Goal: Find specific page/section: Find specific page/section

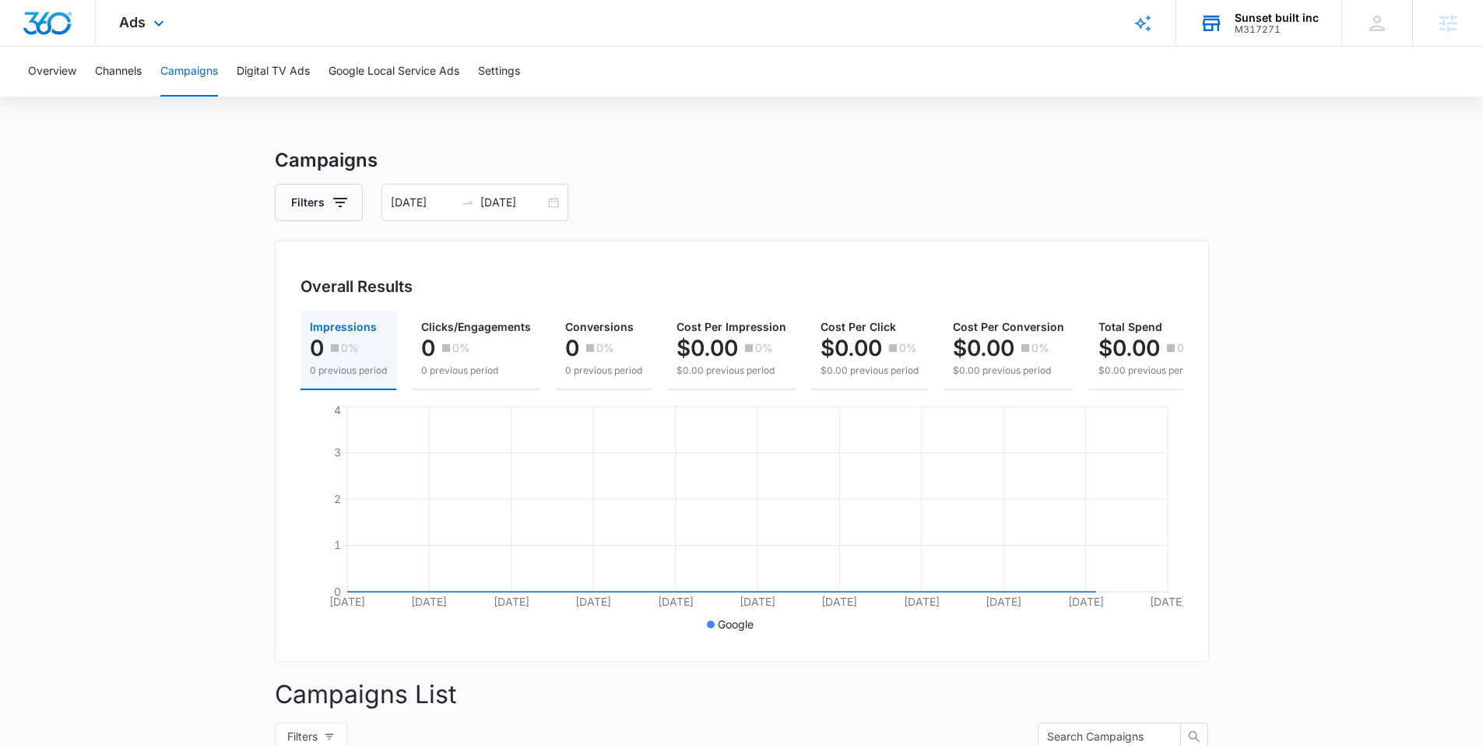
click at [1253, 18] on div "Sunset built inc" at bounding box center [1277, 18] width 84 height 12
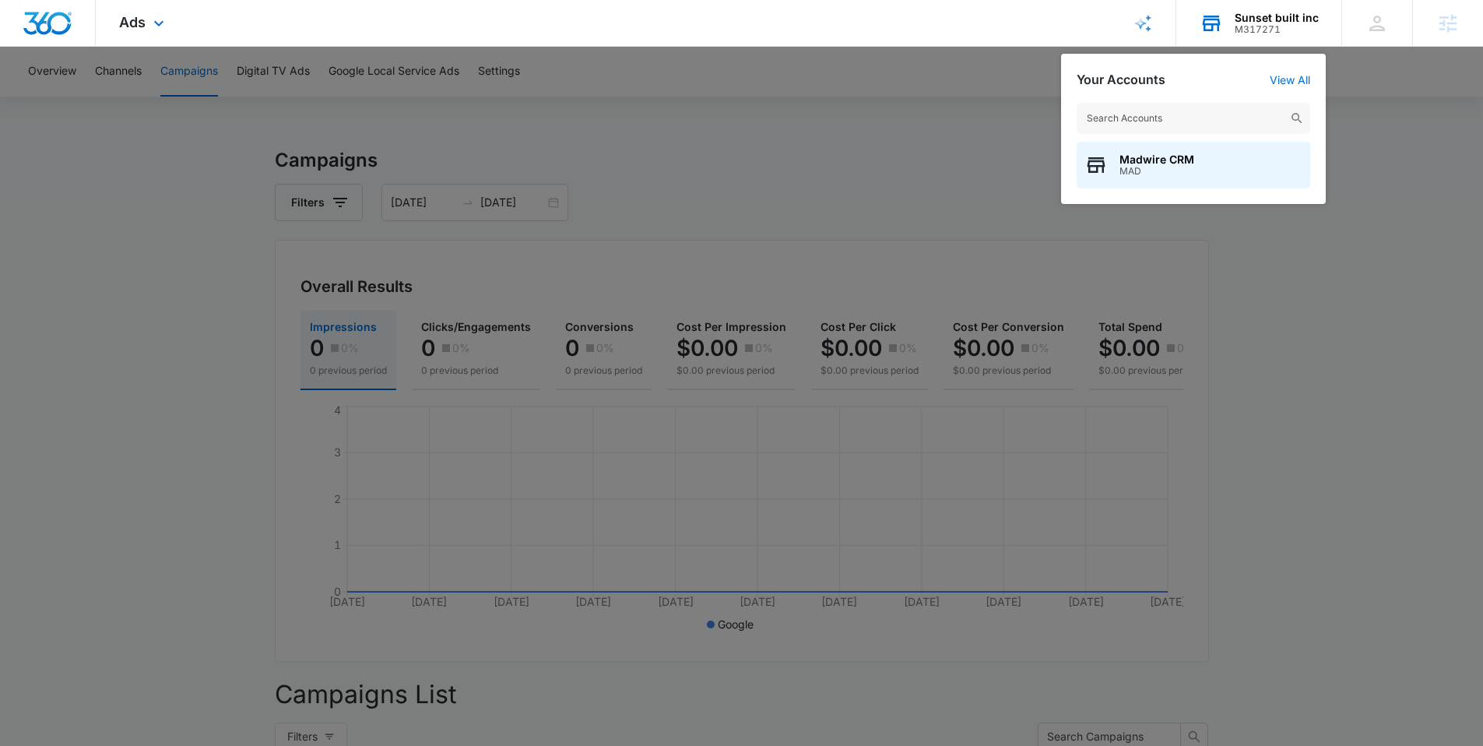
drag, startPoint x: 1178, startPoint y: 125, endPoint x: 1192, endPoint y: 129, distance: 14.8
click at [1178, 124] on input "text" at bounding box center [1194, 118] width 234 height 31
type input "westminster wealth"
click at [1147, 163] on span "Westminster Wealth Management" at bounding box center [1210, 159] width 181 height 12
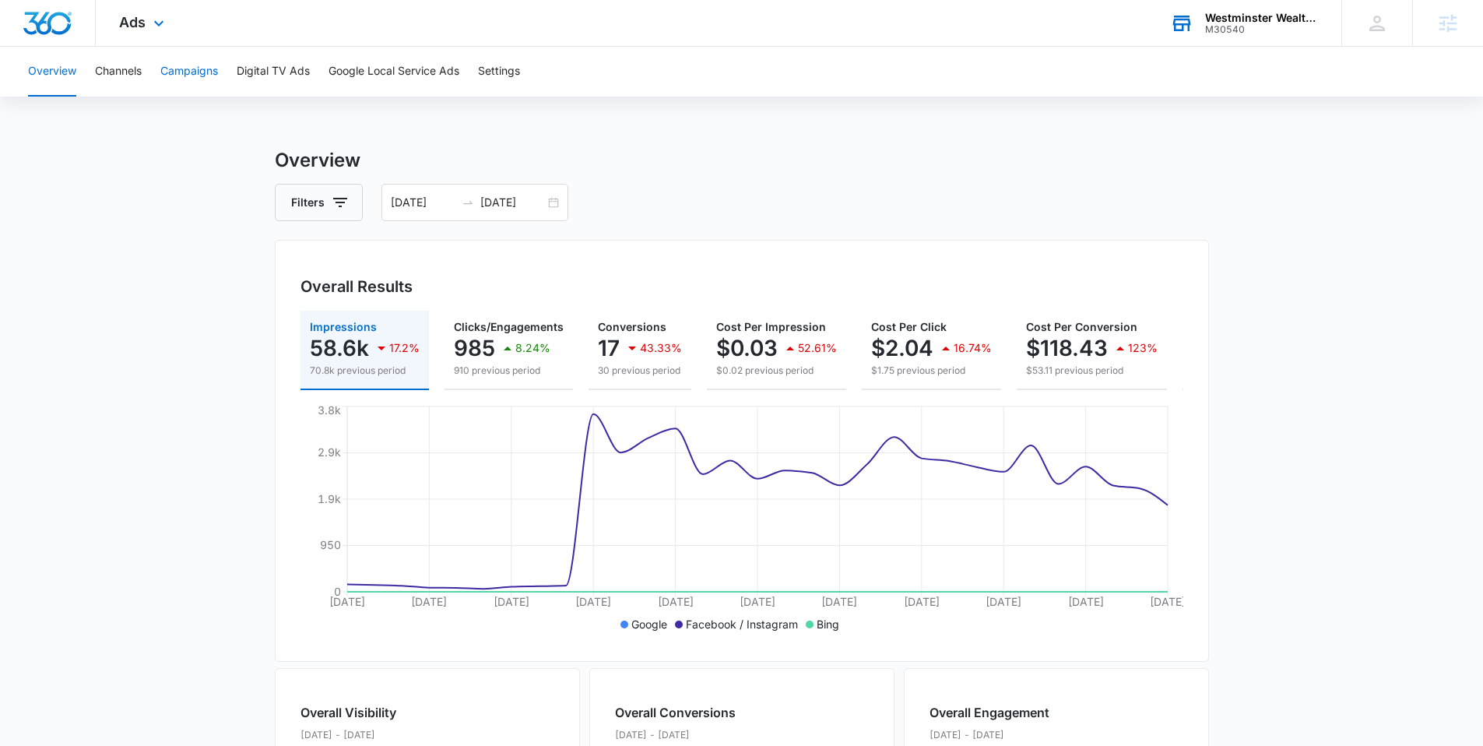
click at [192, 69] on button "Campaigns" at bounding box center [189, 72] width 58 height 50
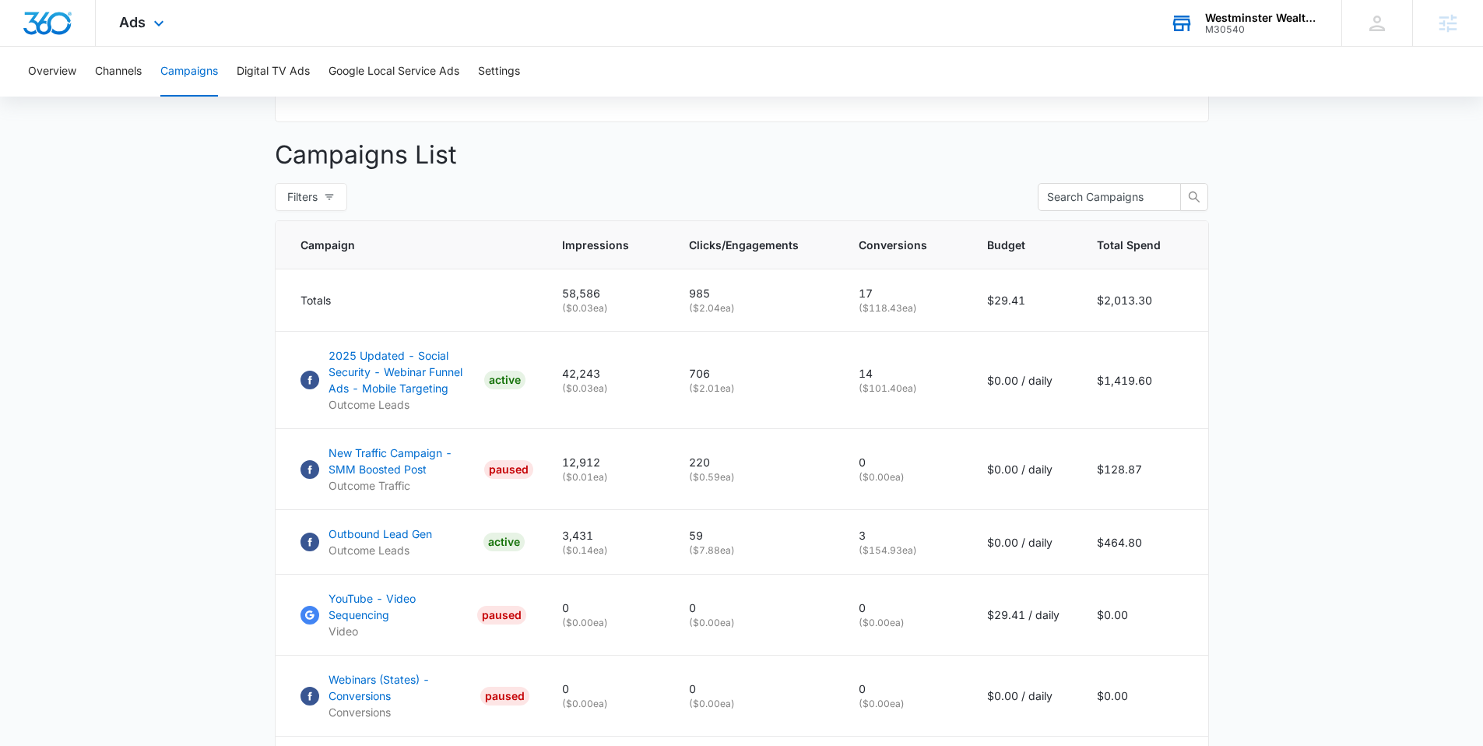
scroll to position [306, 0]
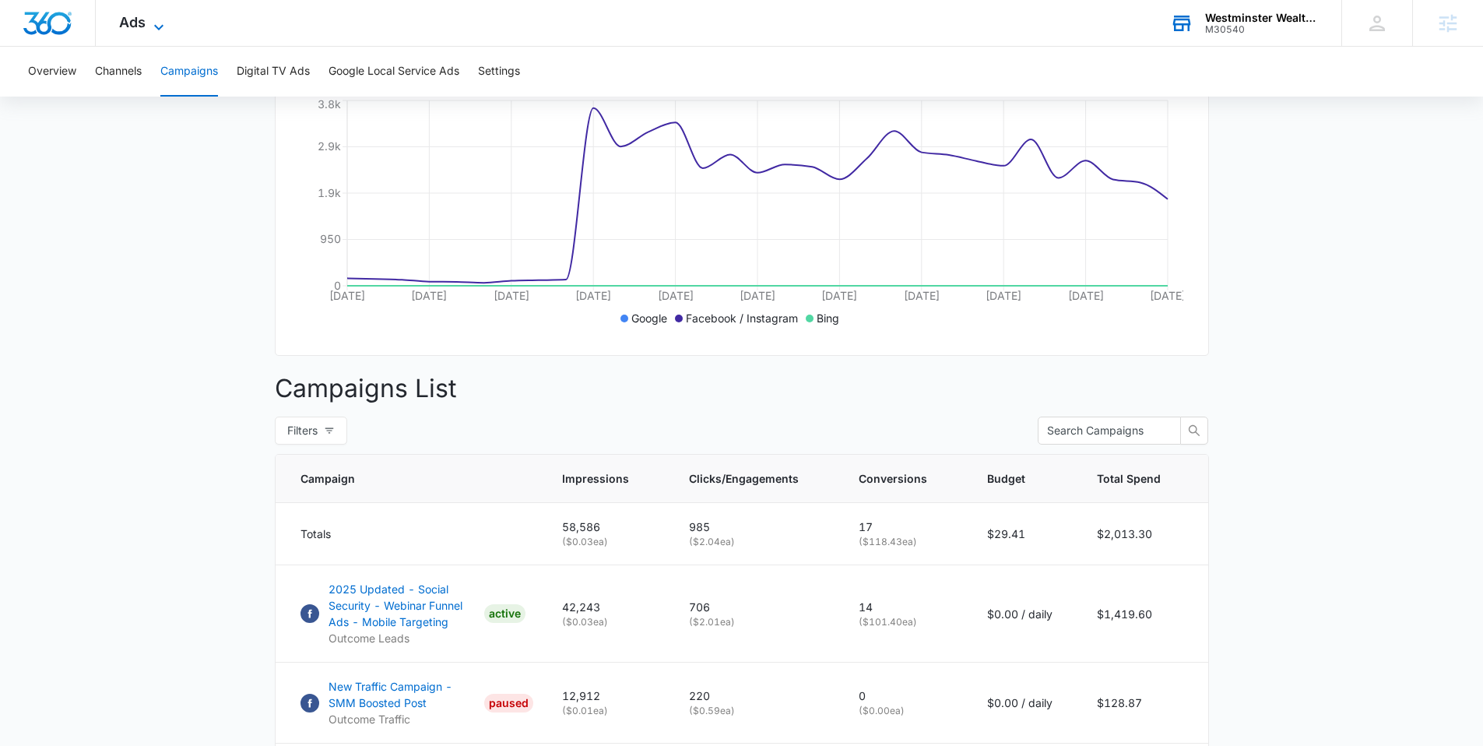
click at [136, 24] on span "Ads" at bounding box center [132, 22] width 26 height 16
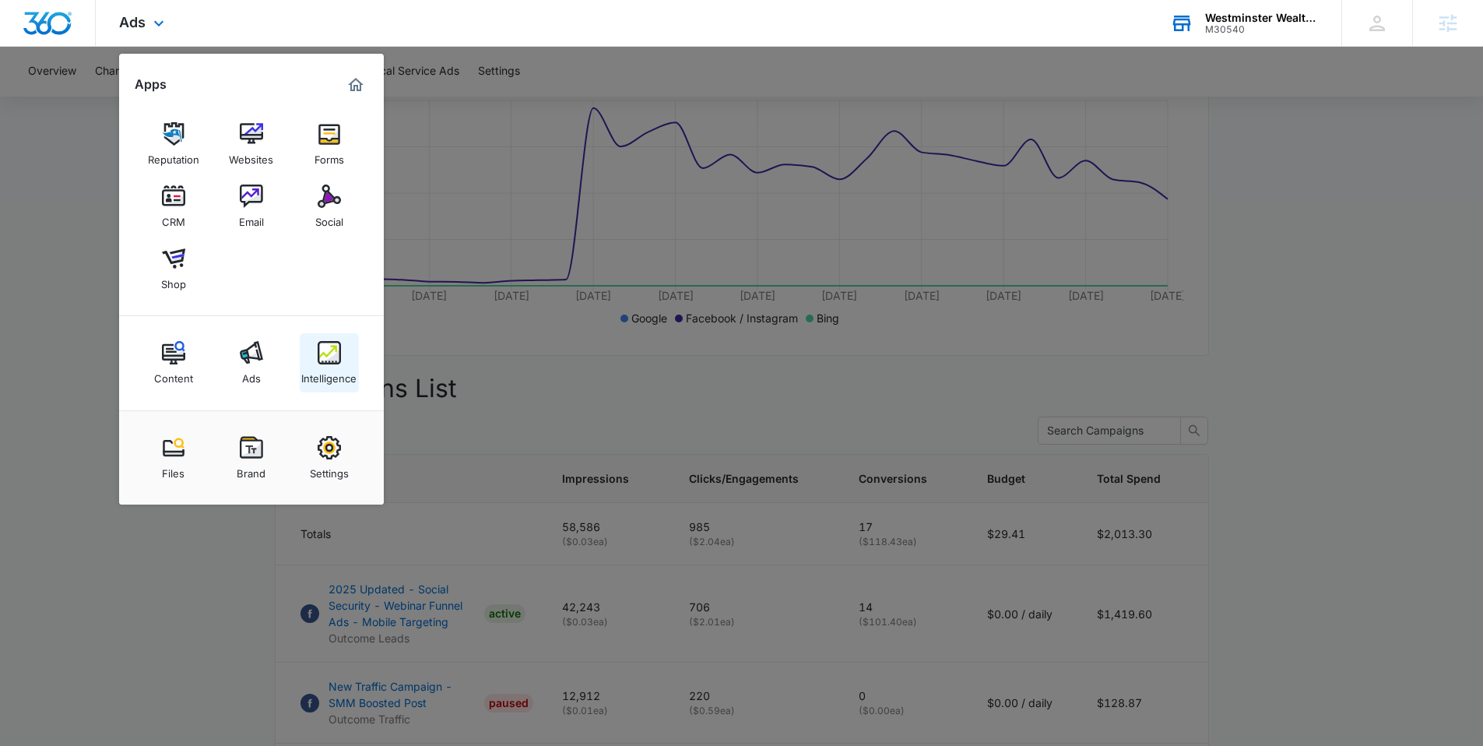
click at [345, 366] on div "Intelligence" at bounding box center [328, 374] width 55 height 20
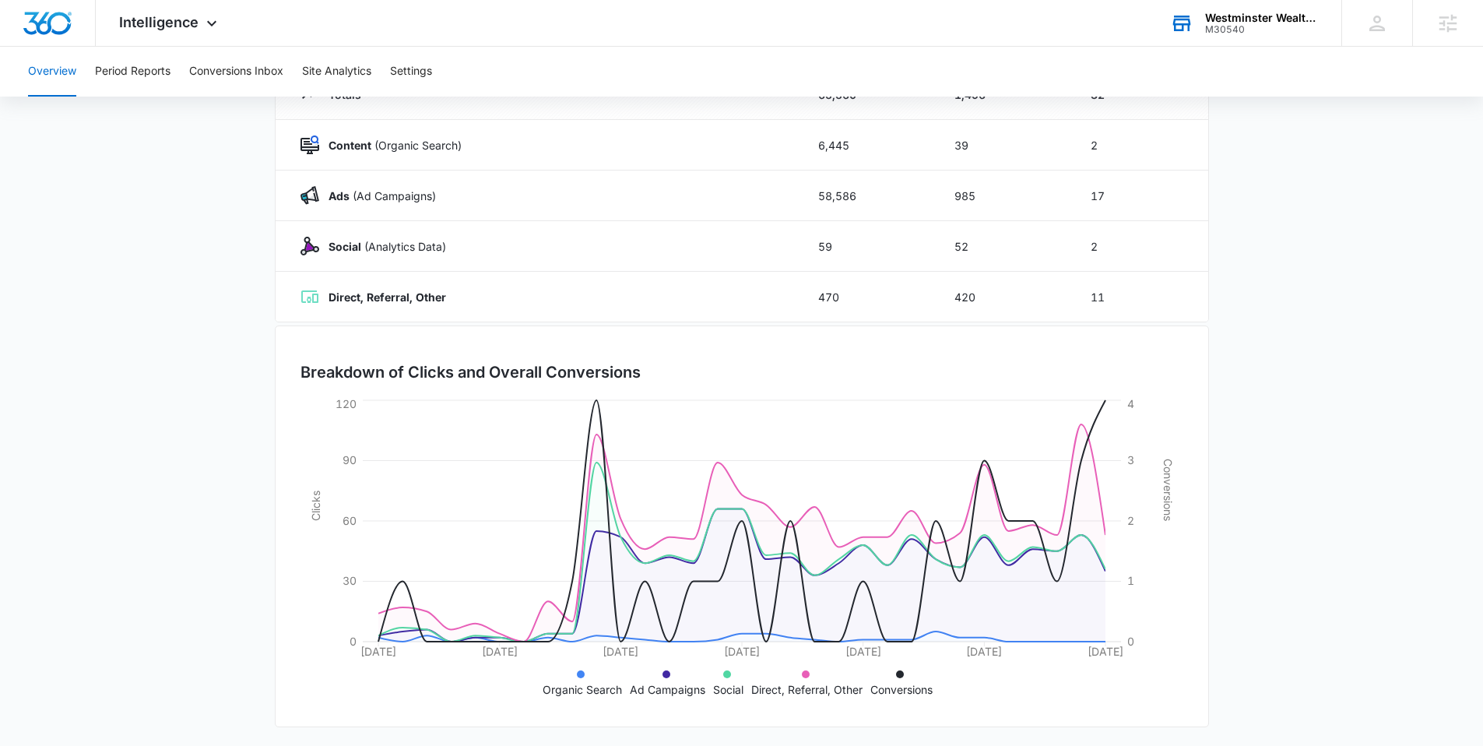
scroll to position [218, 0]
click at [203, 21] on icon at bounding box center [211, 27] width 19 height 19
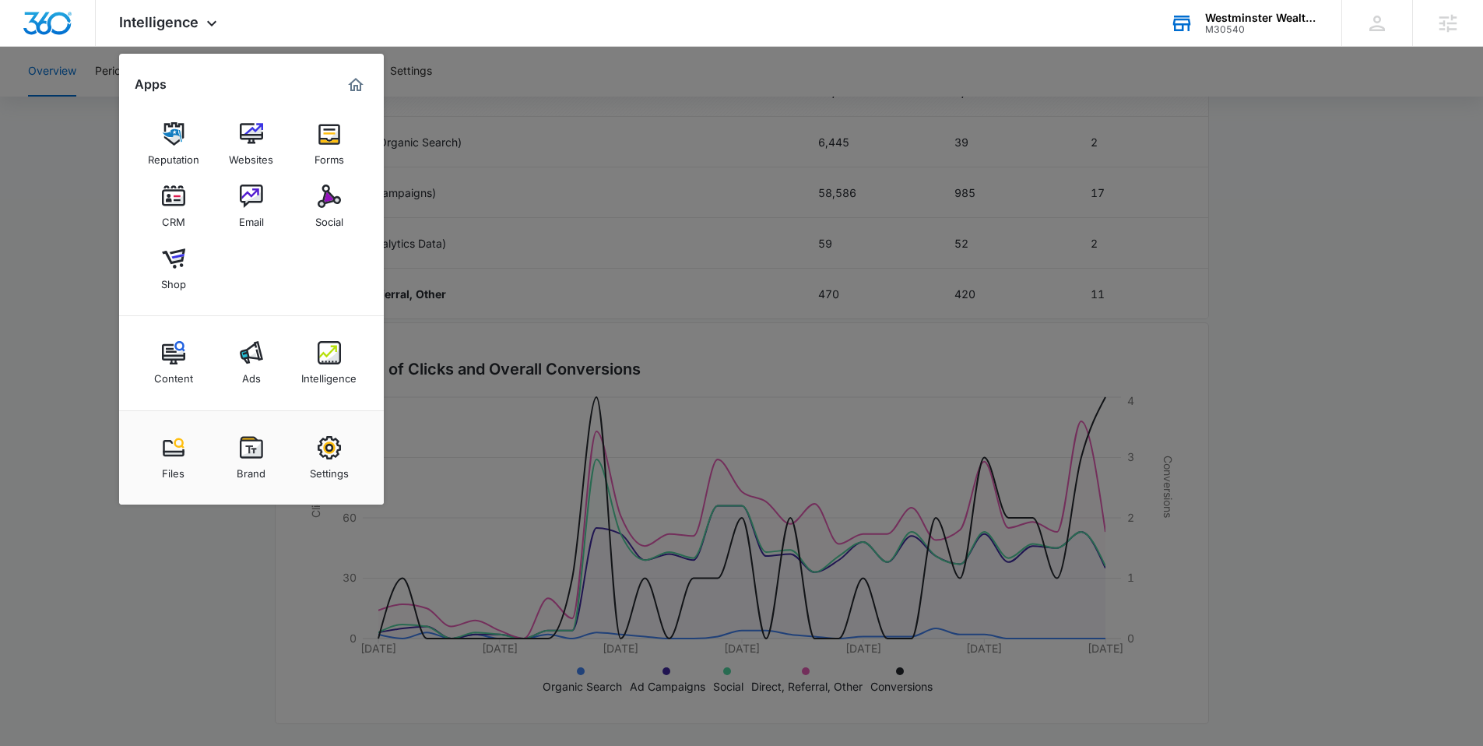
click at [256, 374] on div "Ads" at bounding box center [251, 374] width 19 height 20
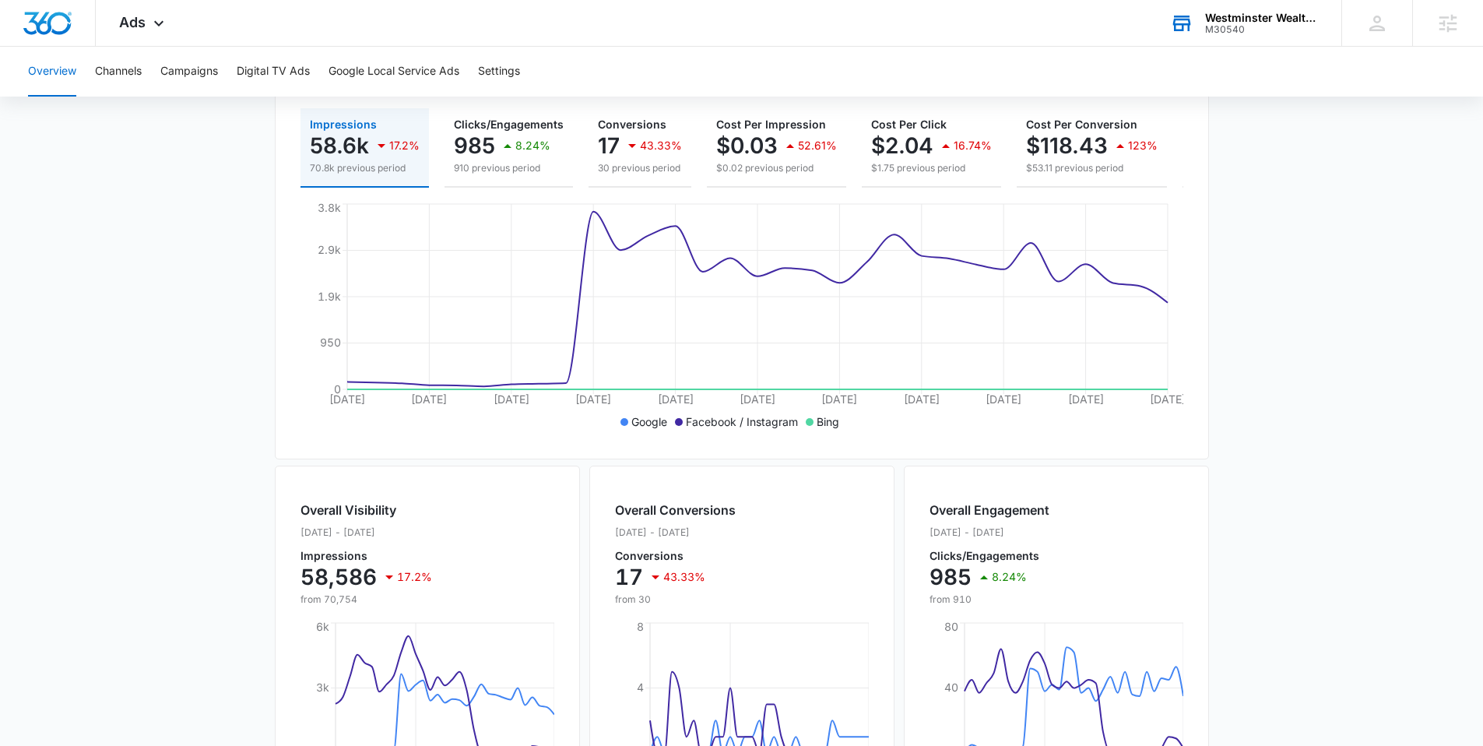
scroll to position [530, 0]
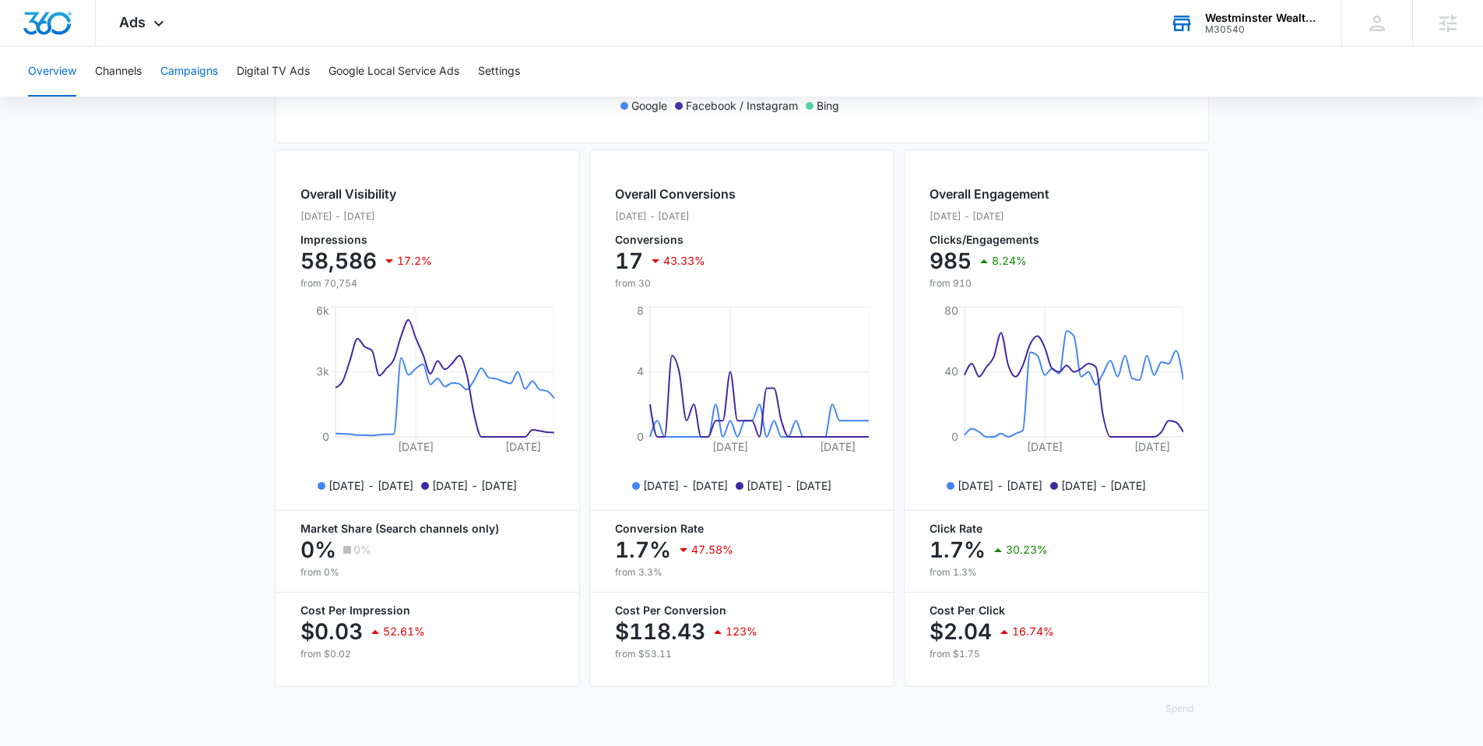
click at [195, 78] on button "Campaigns" at bounding box center [189, 72] width 58 height 50
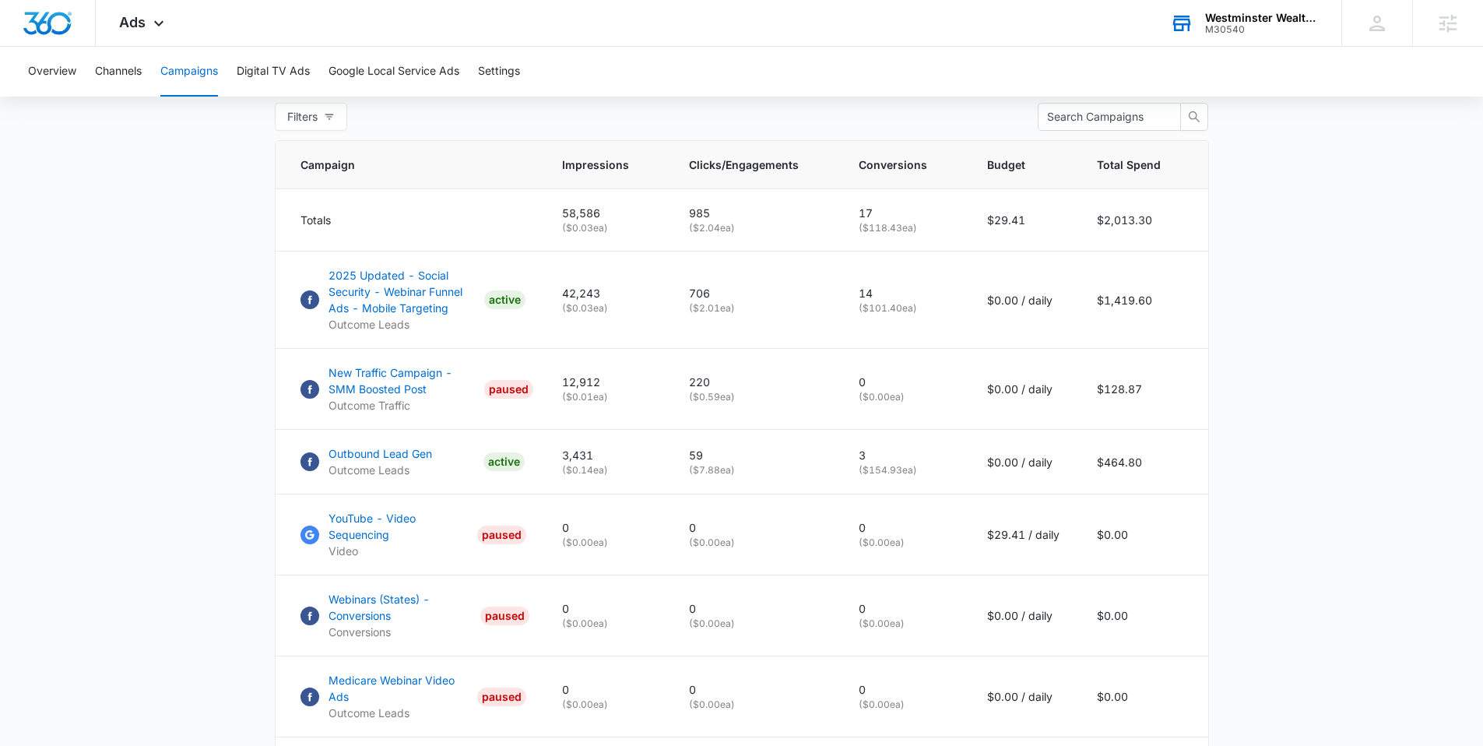
scroll to position [606, 0]
